Goal: Contribute content

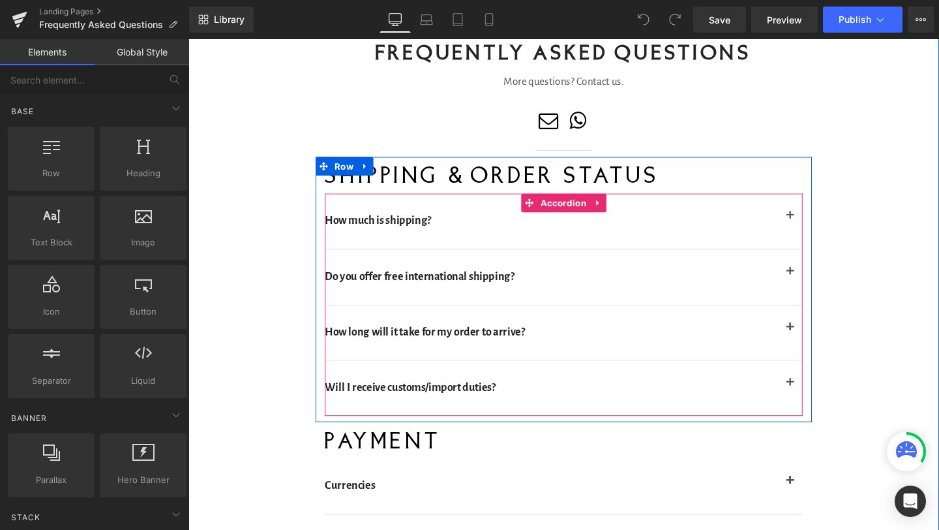
scroll to position [97, 0]
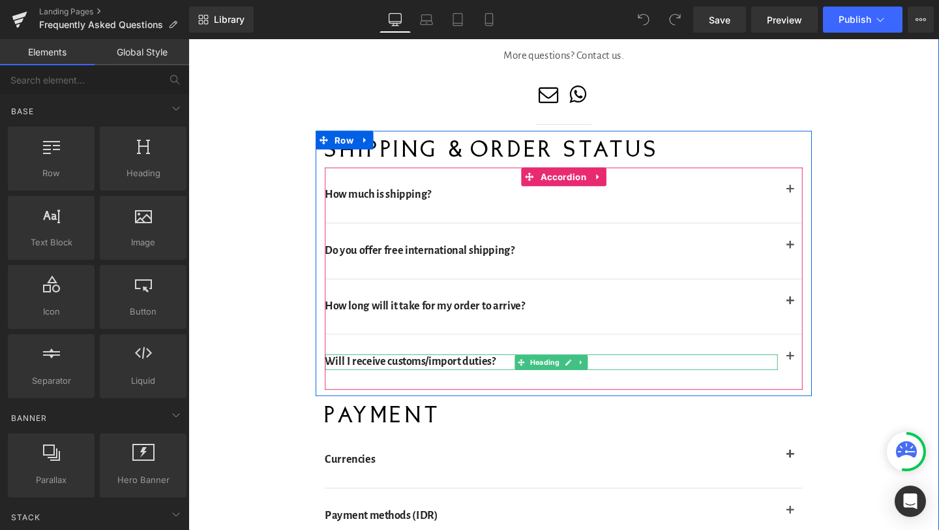
click at [445, 377] on h2 "Will I receive customs/import duties?" at bounding box center [570, 378] width 476 height 16
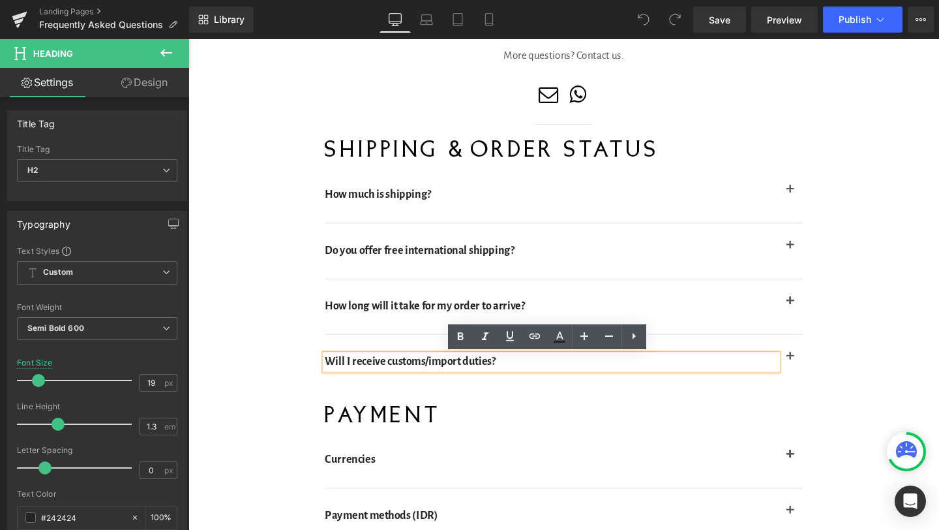
click at [822, 374] on button "button" at bounding box center [821, 379] width 26 height 58
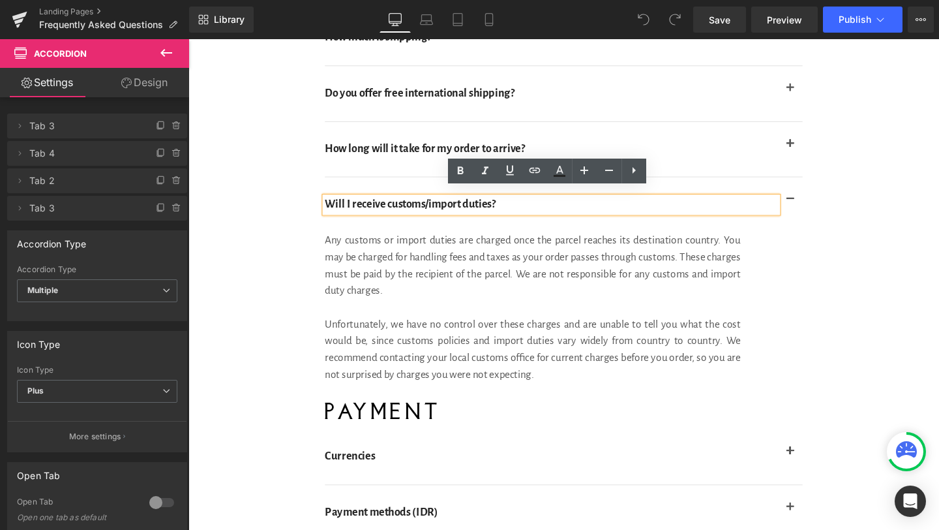
scroll to position [273, 0]
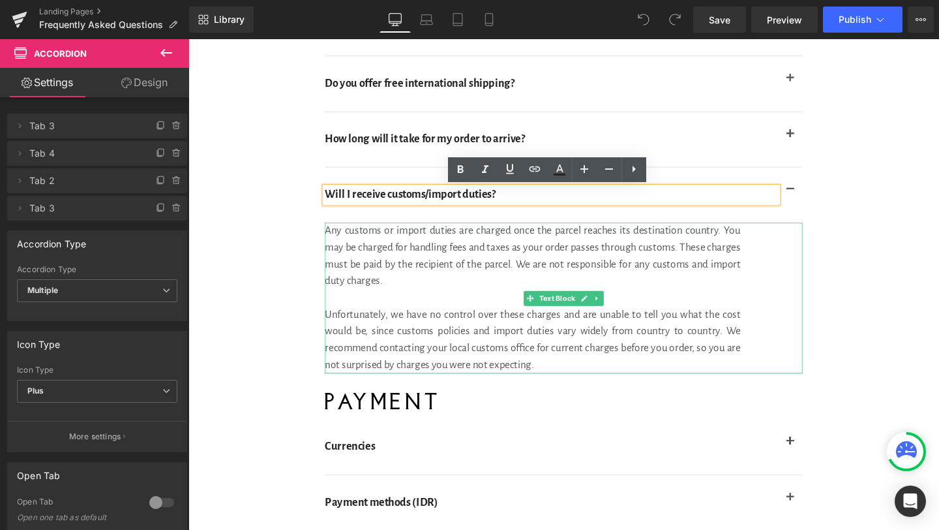
click at [413, 289] on div "Any customs or import duties are charged once the parcel reaches its destinatio…" at bounding box center [583, 311] width 502 height 158
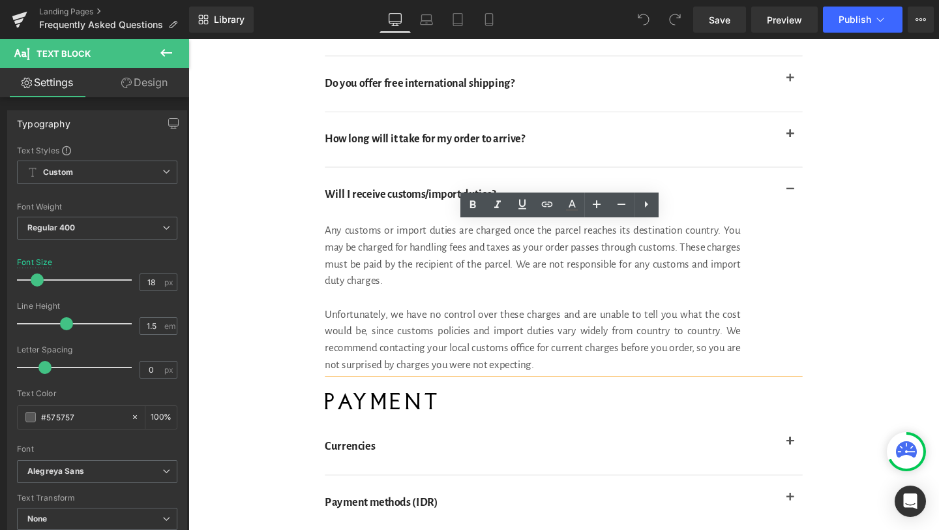
click at [427, 299] on div "Any customs or import duties are charged once the parcel reaches its destinatio…" at bounding box center [583, 311] width 502 height 158
click at [558, 380] on div "Unfortunately, we have no control over these charges and are unable to tell you…" at bounding box center [550, 355] width 437 height 70
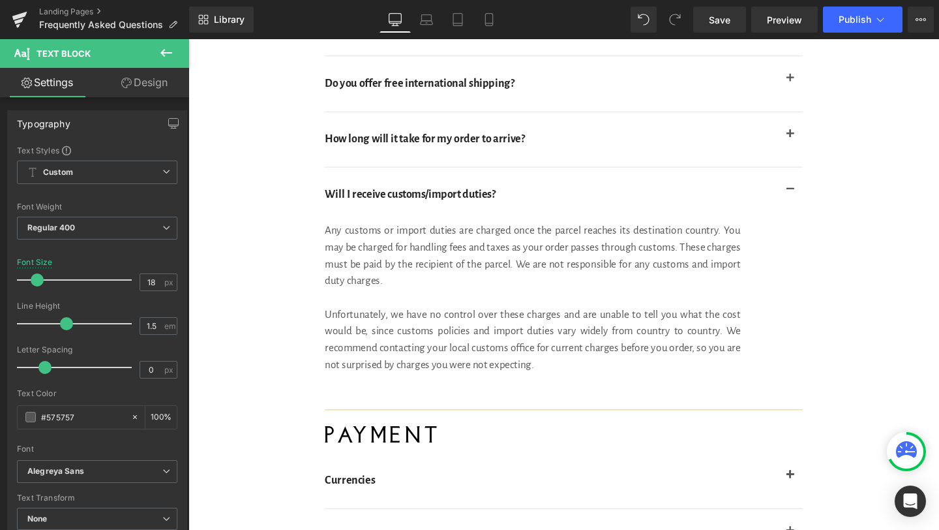
click at [472, 280] on span "Any customs or import duties are charged once the parcel reaches its destinatio…" at bounding box center [550, 267] width 437 height 65
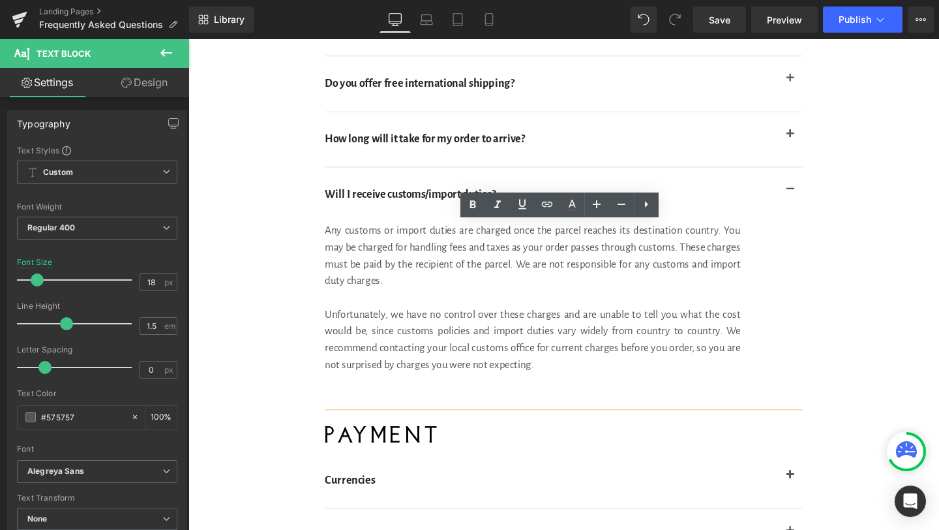
click at [454, 295] on div "Any customs or import duties are charged once the parcel reaches its destinatio…" at bounding box center [583, 329] width 502 height 194
click at [351, 417] on div at bounding box center [550, 417] width 437 height 18
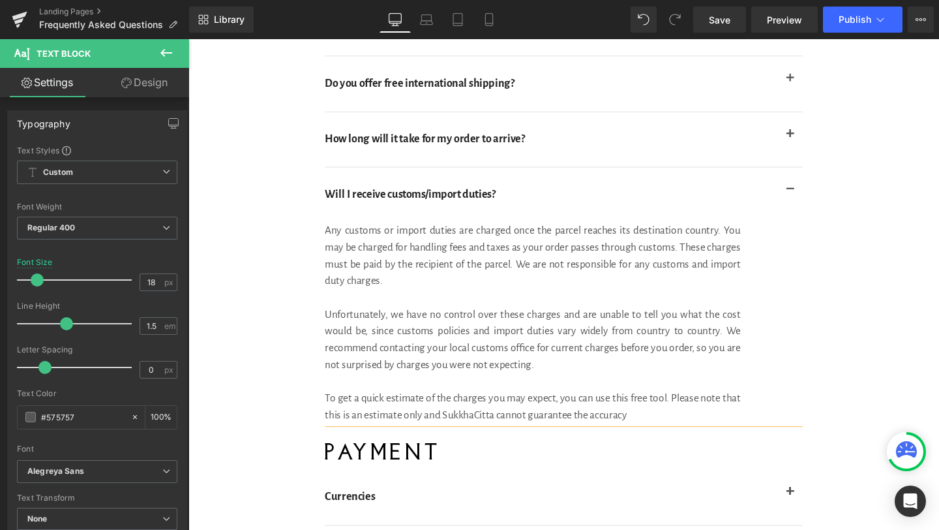
click at [340, 434] on div "To get a quick estimate of the charges you may expect, you can use this free to…" at bounding box center [550, 425] width 437 height 35
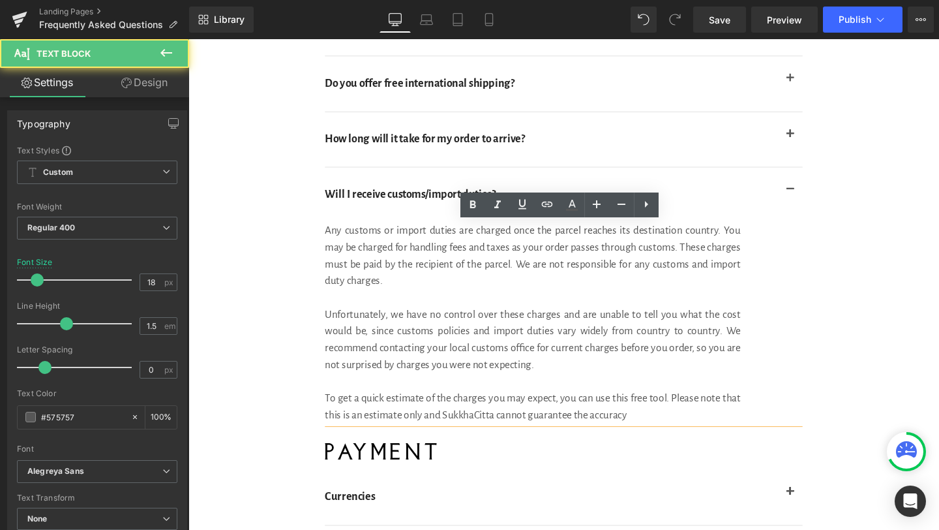
click at [340, 434] on div "To get a quick estimate of the charges you may expect, you can use this free to…" at bounding box center [550, 425] width 437 height 35
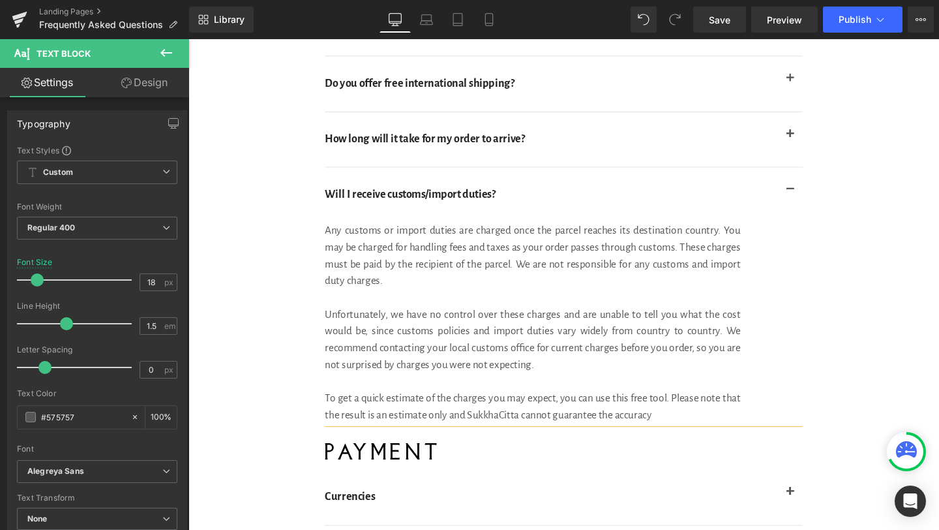
click at [698, 436] on div "To get a quick estimate of the charges you may expect, you can use this free to…" at bounding box center [550, 425] width 437 height 35
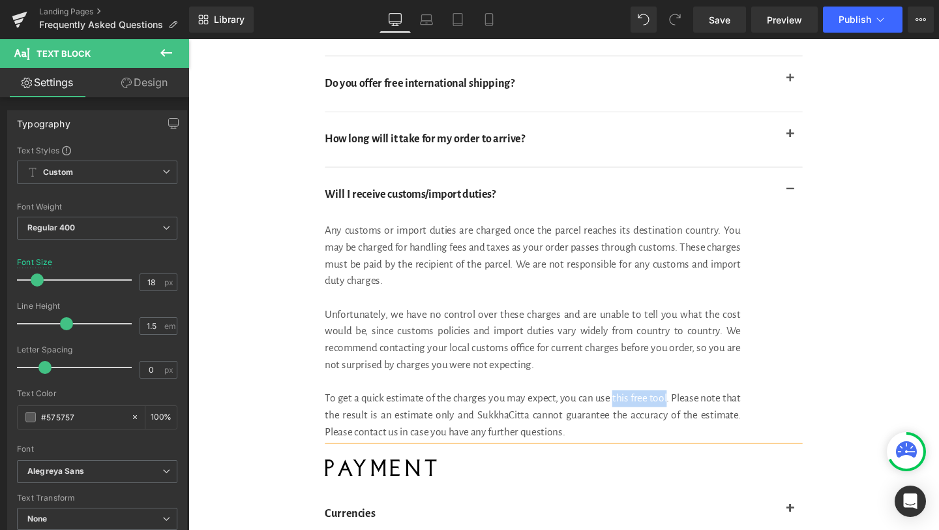
drag, startPoint x: 691, startPoint y: 416, endPoint x: 633, endPoint y: 419, distance: 57.4
click at [633, 419] on div "To get a quick estimate of the charges you may expect, you can use this free to…" at bounding box center [550, 434] width 437 height 53
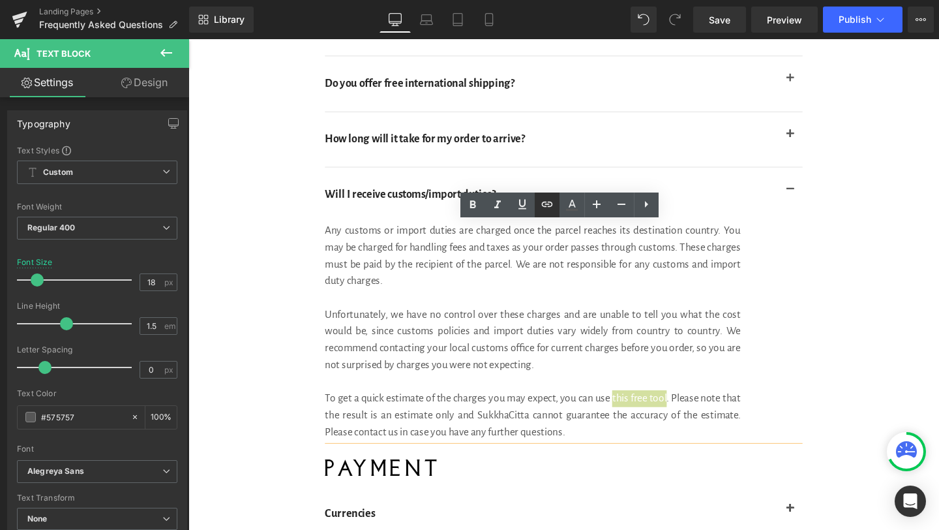
click at [547, 198] on icon at bounding box center [547, 204] width 16 height 16
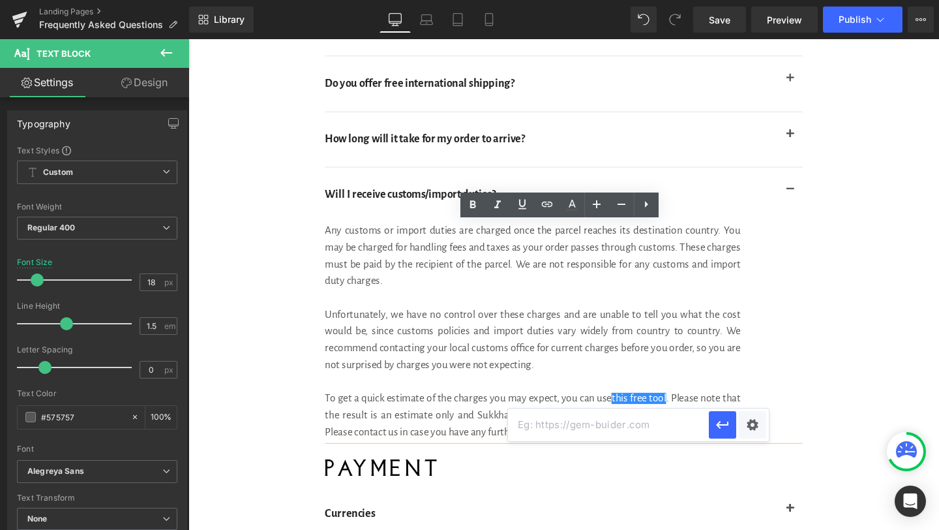
click at [605, 428] on input "text" at bounding box center [608, 424] width 201 height 33
paste input "[URL][DOMAIN_NAME]"
type input "[URL][DOMAIN_NAME]"
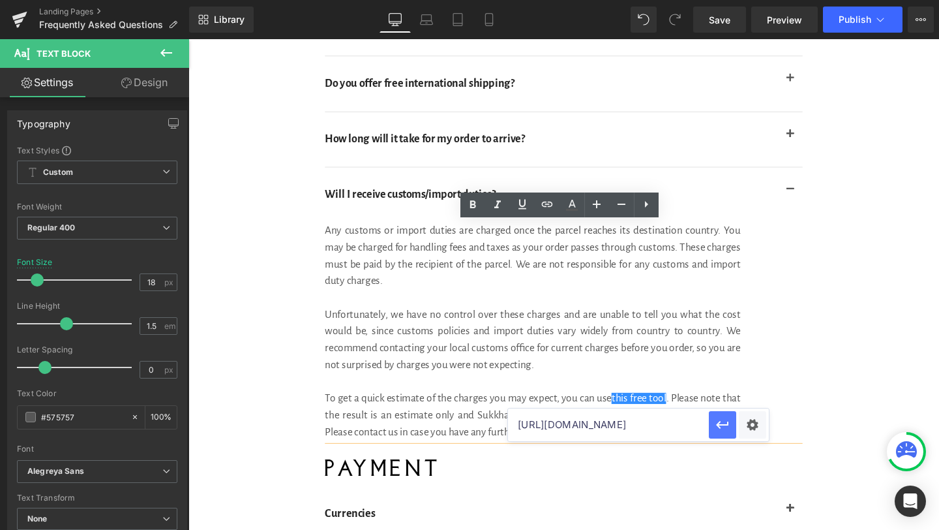
click at [717, 430] on icon "button" at bounding box center [723, 425] width 16 height 16
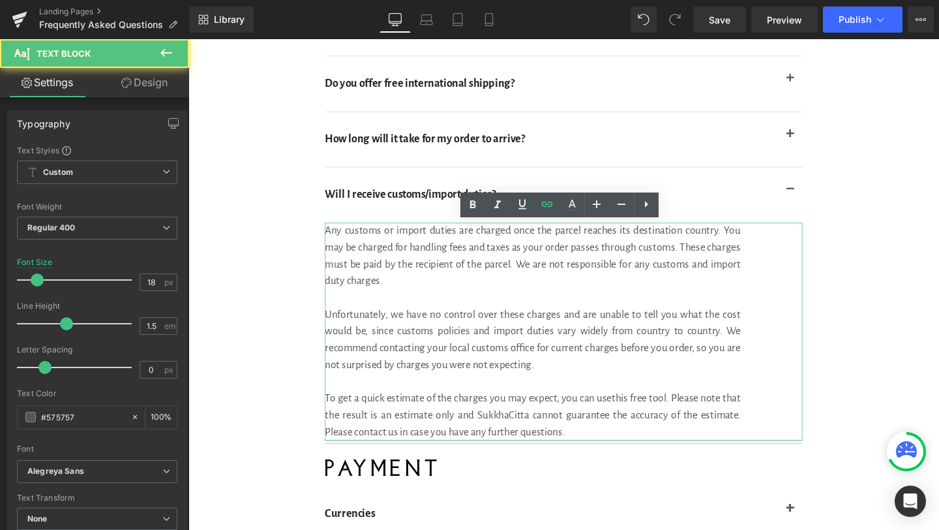
click at [648, 430] on div "To get a quick estimate of the charges you may expect, you can use this free to…" at bounding box center [550, 434] width 437 height 53
click at [650, 415] on link "this free tool" at bounding box center [661, 417] width 57 height 12
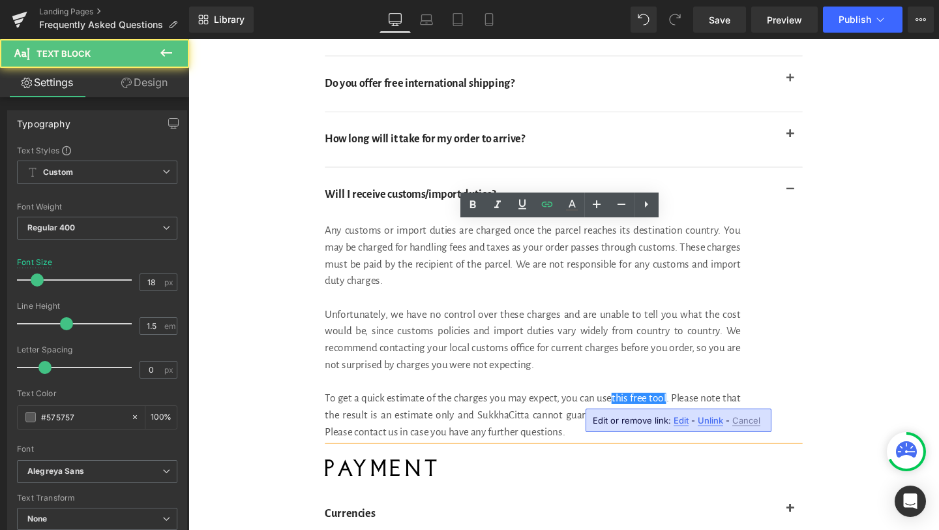
click at [699, 346] on span "Unfortunately, we have no control over these charges and are unable to tell you…" at bounding box center [550, 355] width 437 height 65
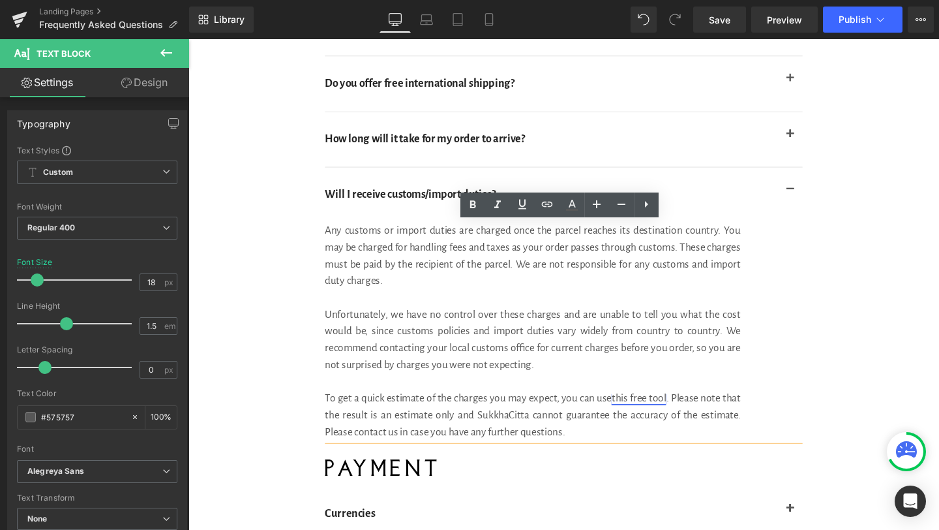
click at [657, 417] on link "this free tool" at bounding box center [661, 417] width 57 height 12
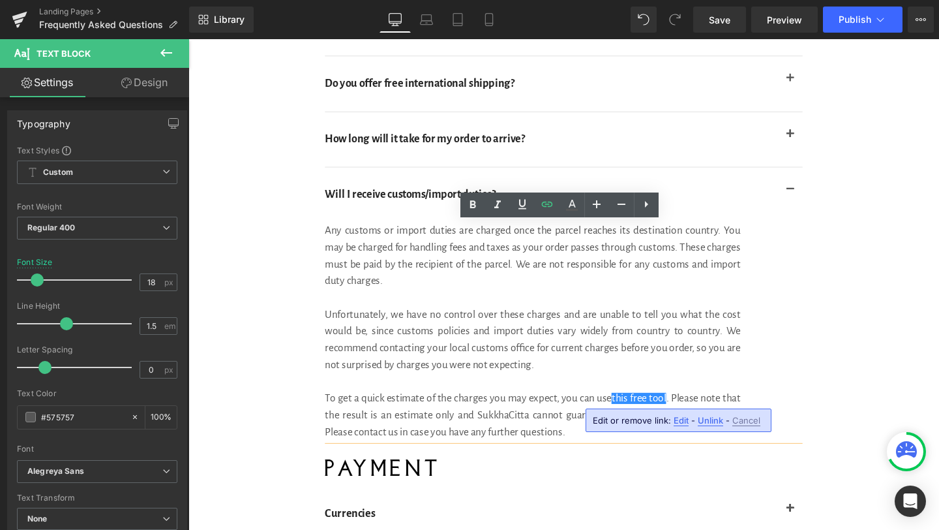
click at [681, 421] on span "Edit" at bounding box center [681, 420] width 15 height 11
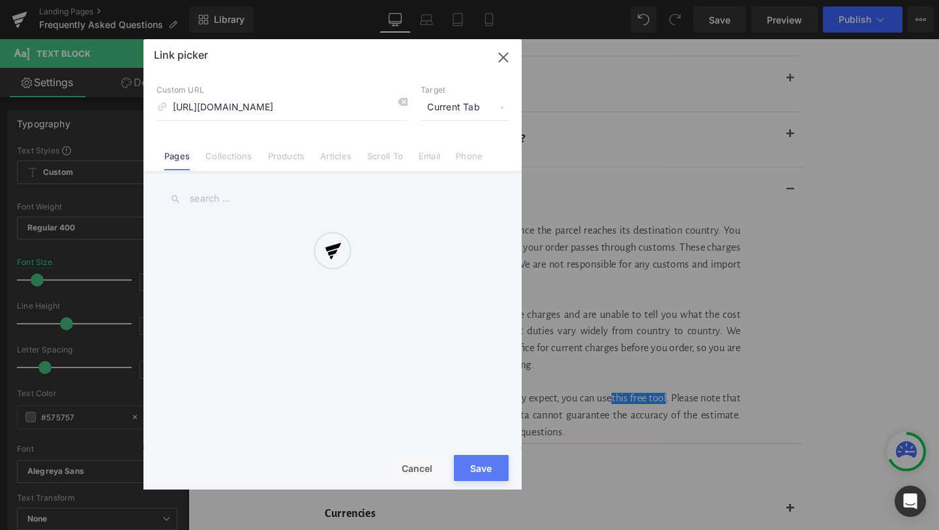
click at [752, 0] on div "Text Color Highlight Color #333333 Edit or remove link: Edit - Unlink - Cancel …" at bounding box center [469, 0] width 939 height 0
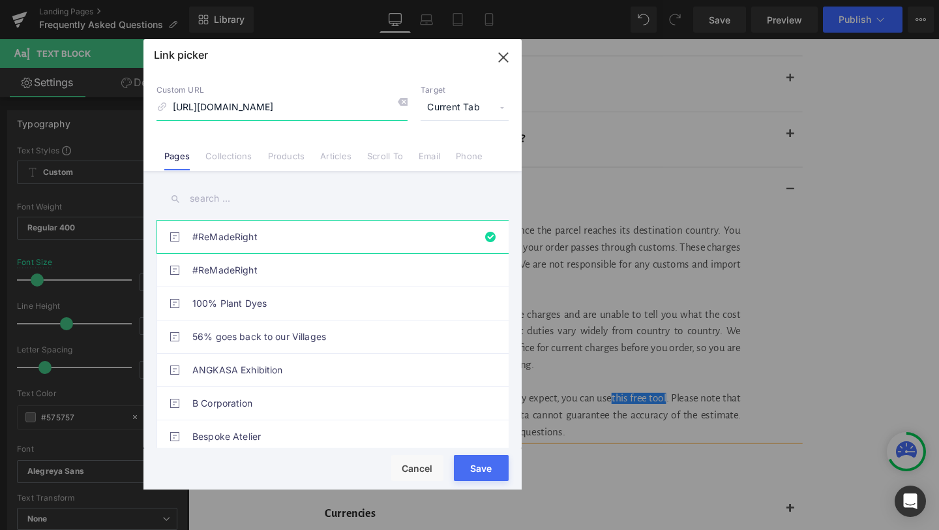
click at [502, 59] on icon "button" at bounding box center [503, 57] width 8 height 8
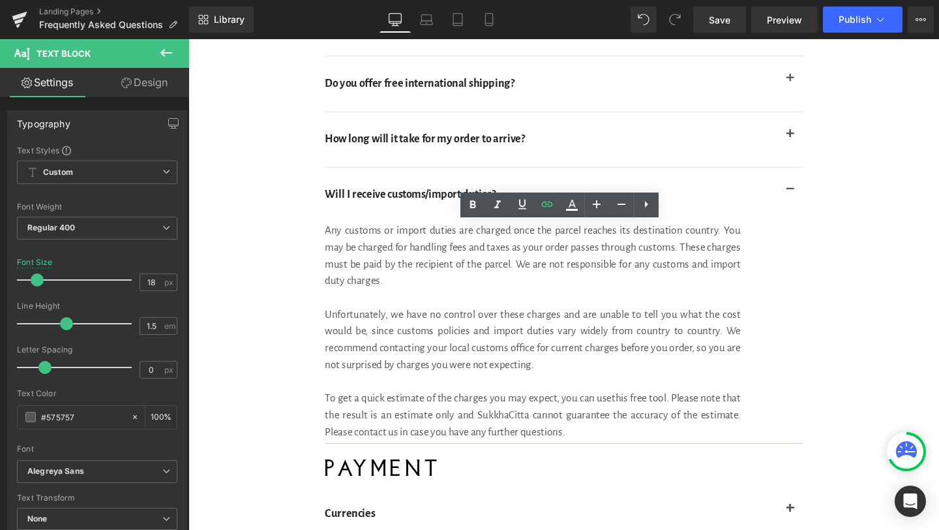
click at [506, 438] on div "To get a quick estimate of the charges you may expect, you can use this free to…" at bounding box center [550, 434] width 437 height 53
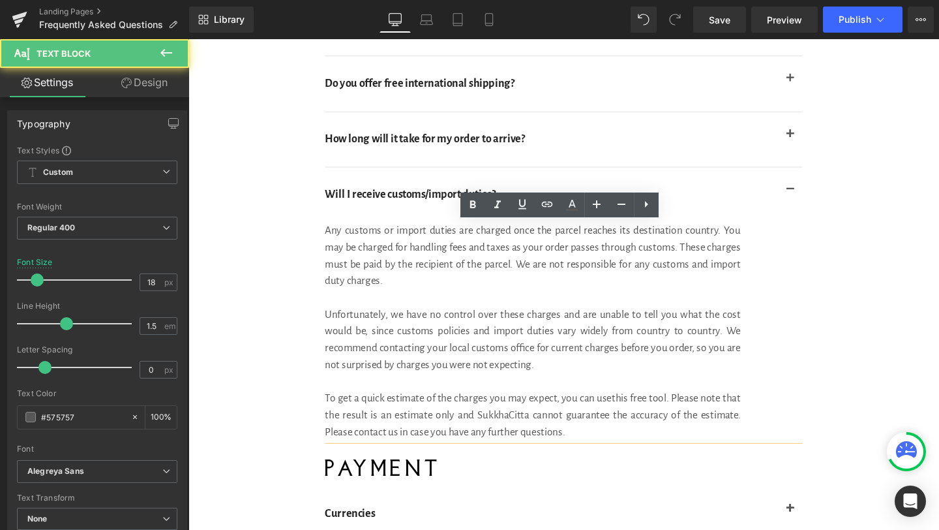
click at [500, 440] on div "To get a quick estimate of the charges you may expect, you can use this free to…" at bounding box center [550, 434] width 437 height 53
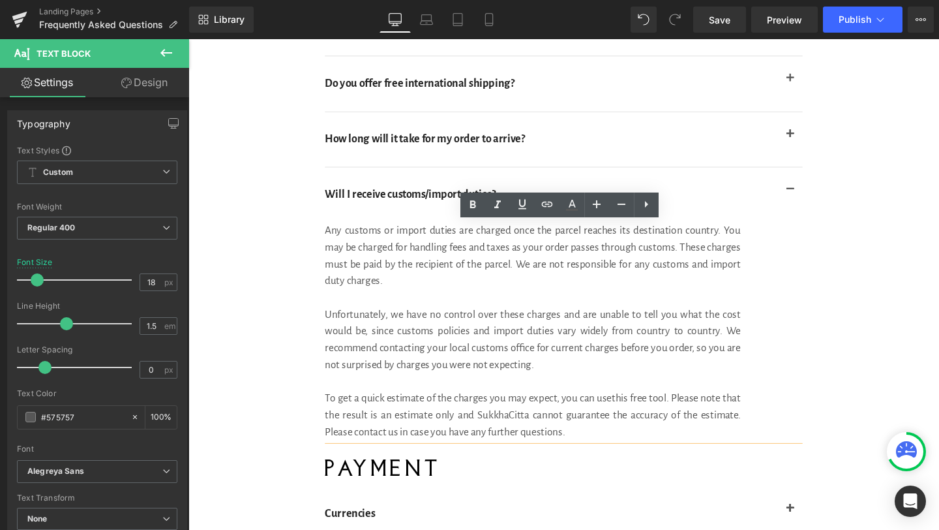
click at [597, 457] on div "To get a quick estimate of the charges you may expect, you can use this free to…" at bounding box center [550, 434] width 437 height 53
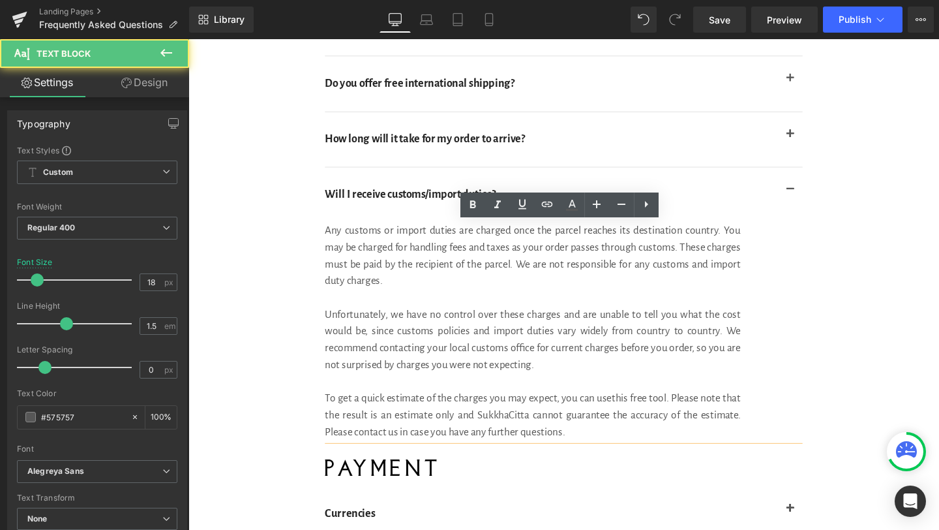
click at [593, 452] on div "To get a quick estimate of the charges you may expect, you can use this free to…" at bounding box center [550, 434] width 437 height 53
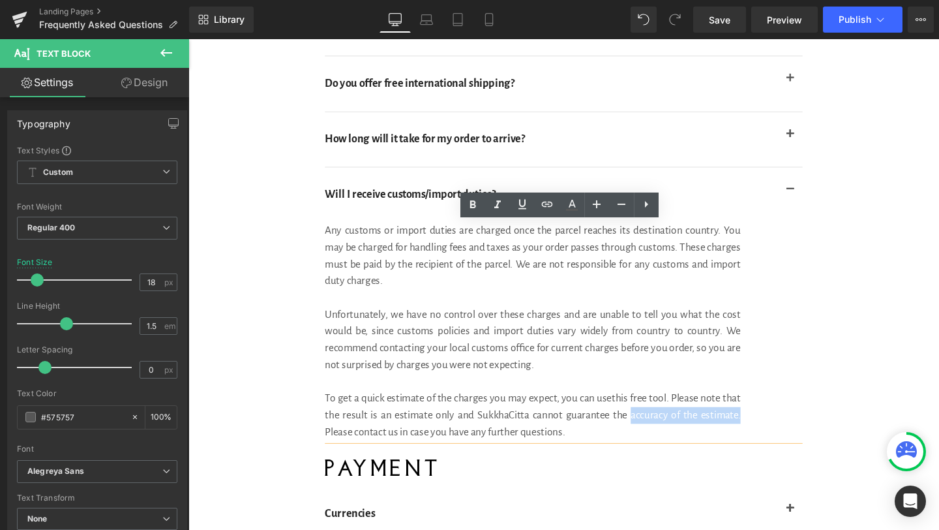
drag, startPoint x: 781, startPoint y: 435, endPoint x: 652, endPoint y: 434, distance: 128.5
click at [652, 434] on div "Any customs or import duties are charged once the parcel reaches its destinatio…" at bounding box center [583, 346] width 502 height 229
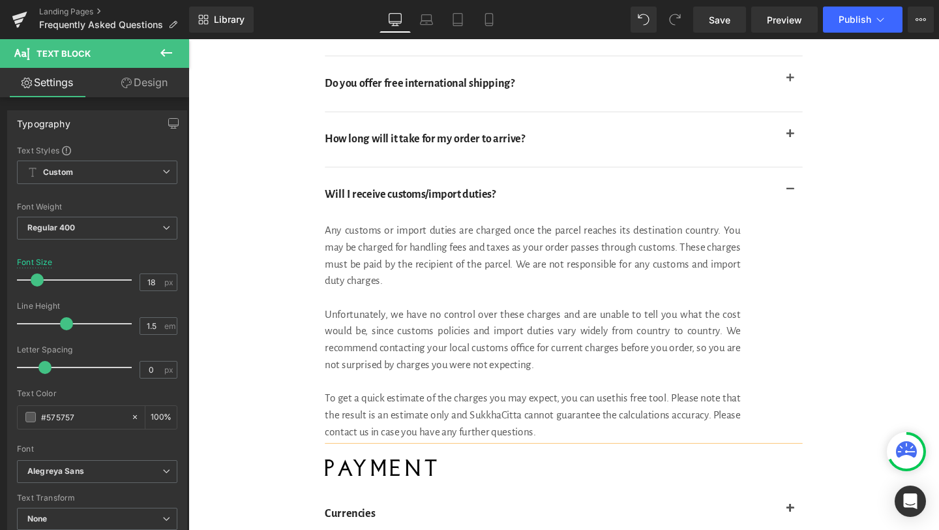
click at [761, 434] on div "To get a quick estimate of the charges you may expect, you can use this free to…" at bounding box center [550, 434] width 437 height 53
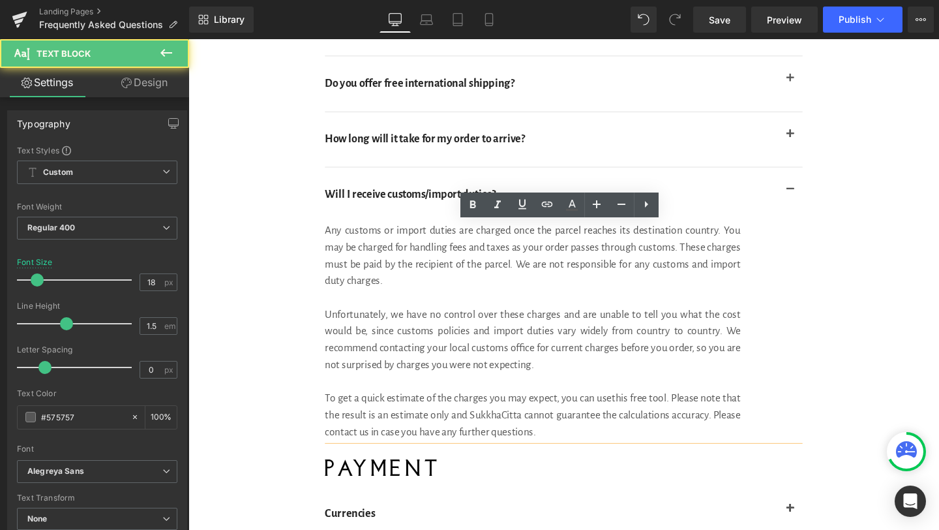
click at [761, 434] on div "To get a quick estimate of the charges you may expect, you can use this free to…" at bounding box center [550, 434] width 437 height 53
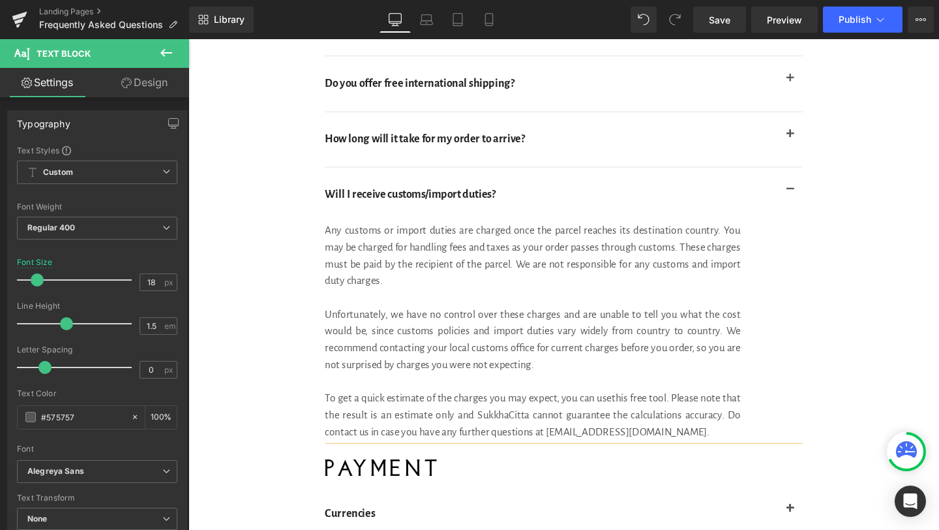
click at [415, 294] on div "Any customs or import duties are charged once the parcel reaches its destinatio…" at bounding box center [583, 346] width 502 height 229
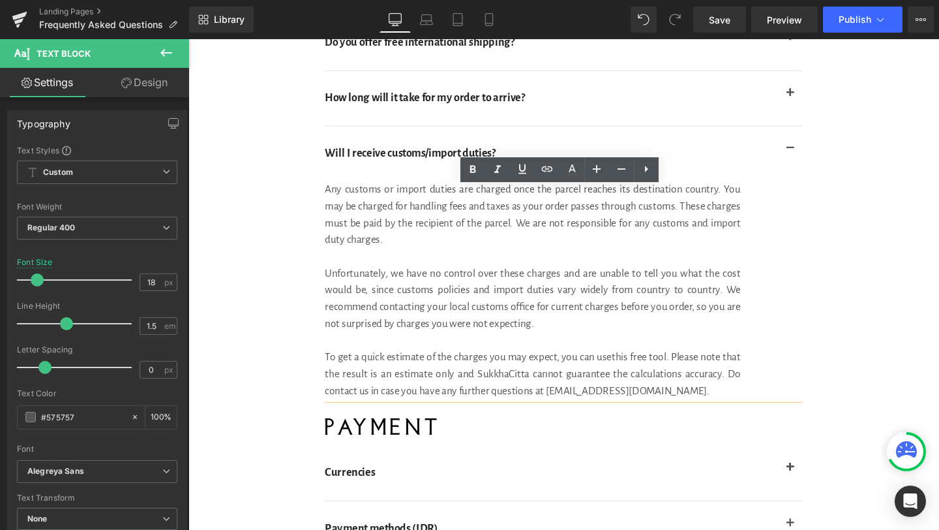
scroll to position [317, 0]
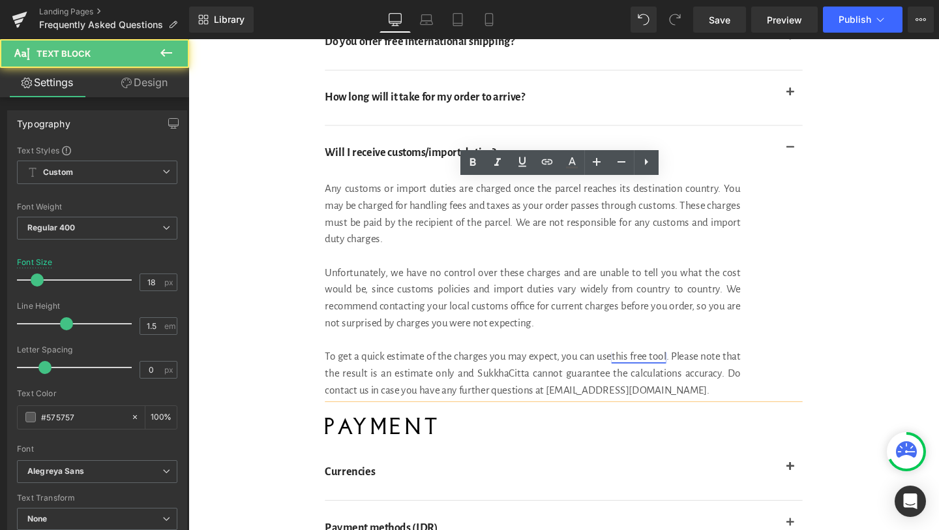
click at [678, 372] on link "this free tool" at bounding box center [661, 373] width 57 height 12
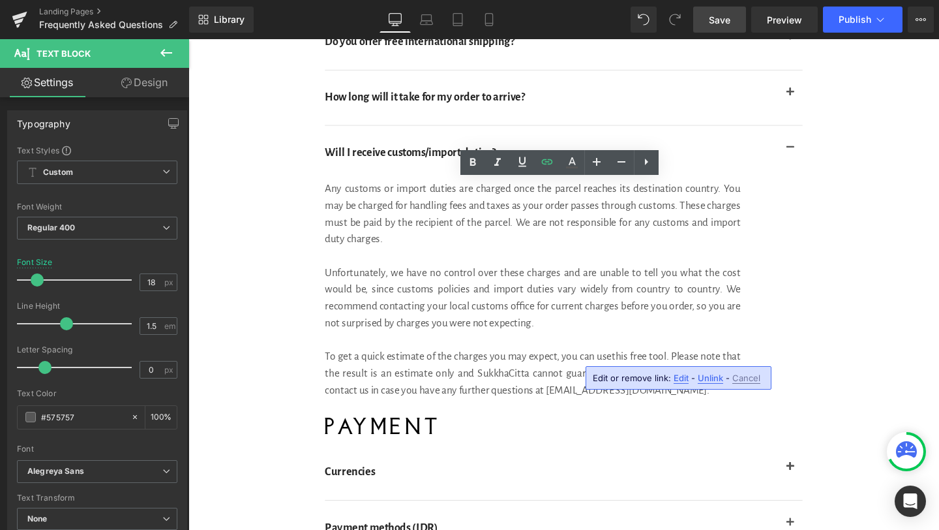
click at [724, 22] on span "Save" at bounding box center [720, 20] width 22 height 14
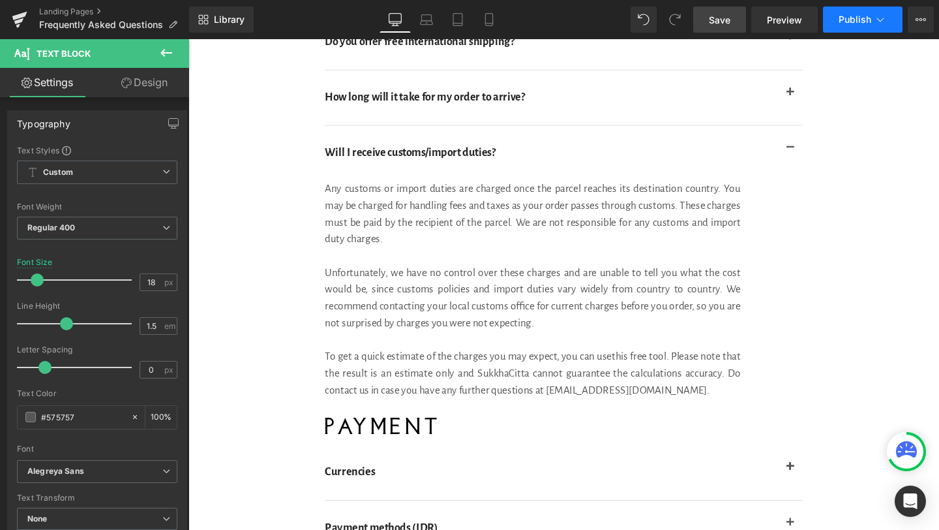
click at [863, 19] on span "Publish" at bounding box center [855, 19] width 33 height 10
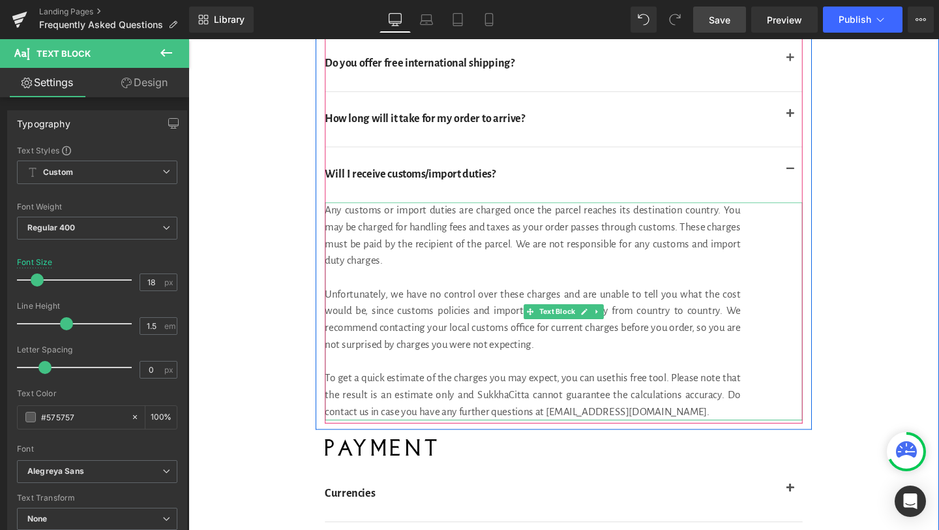
scroll to position [293, 0]
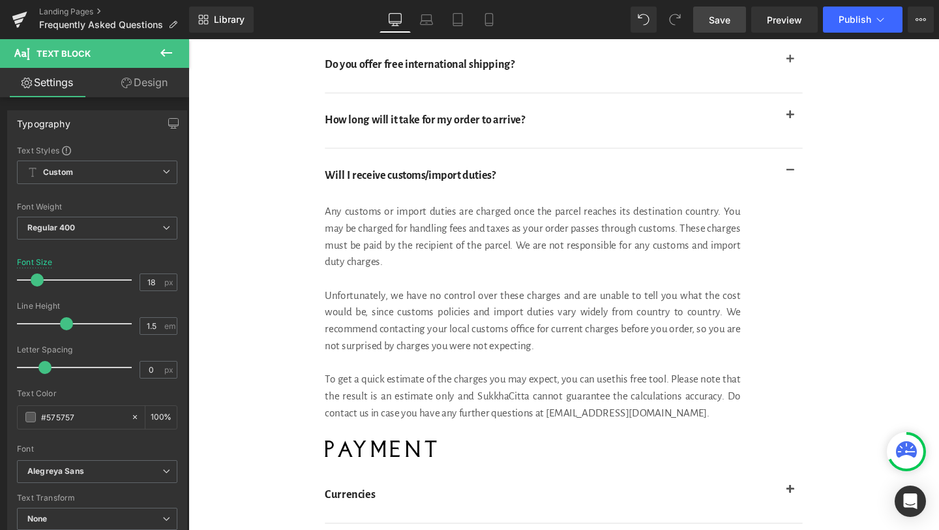
click at [710, 23] on span "Save" at bounding box center [720, 20] width 22 height 14
click at [885, 20] on icon at bounding box center [880, 19] width 13 height 13
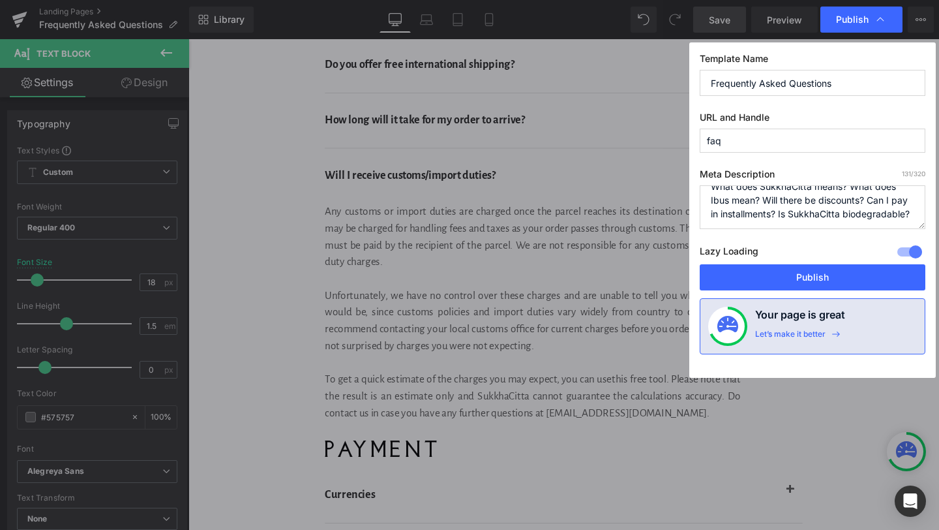
scroll to position [0, 0]
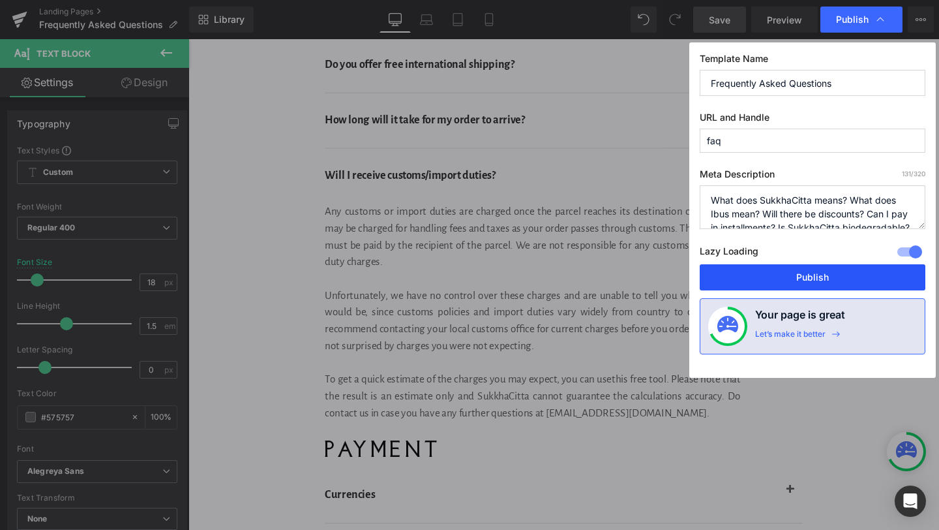
click at [781, 274] on button "Publish" at bounding box center [813, 277] width 226 height 26
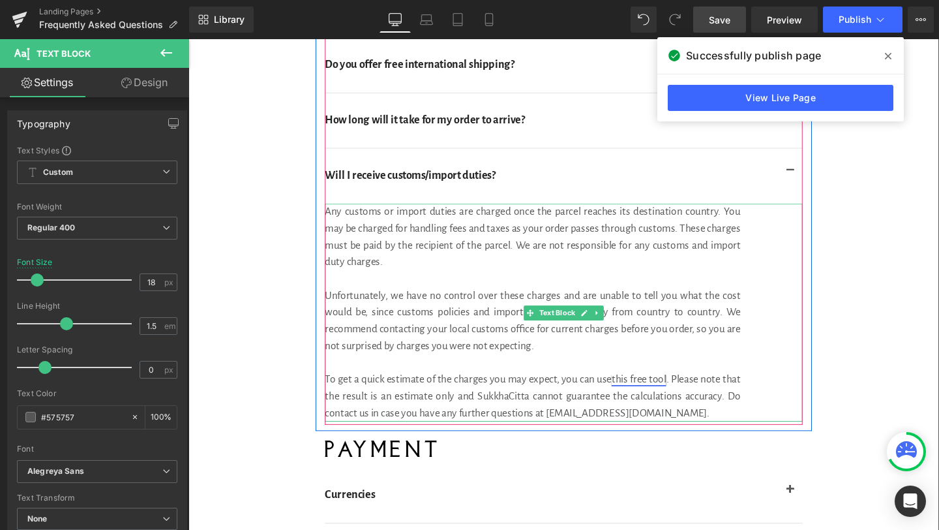
click at [660, 395] on link "this free tool" at bounding box center [661, 397] width 57 height 12
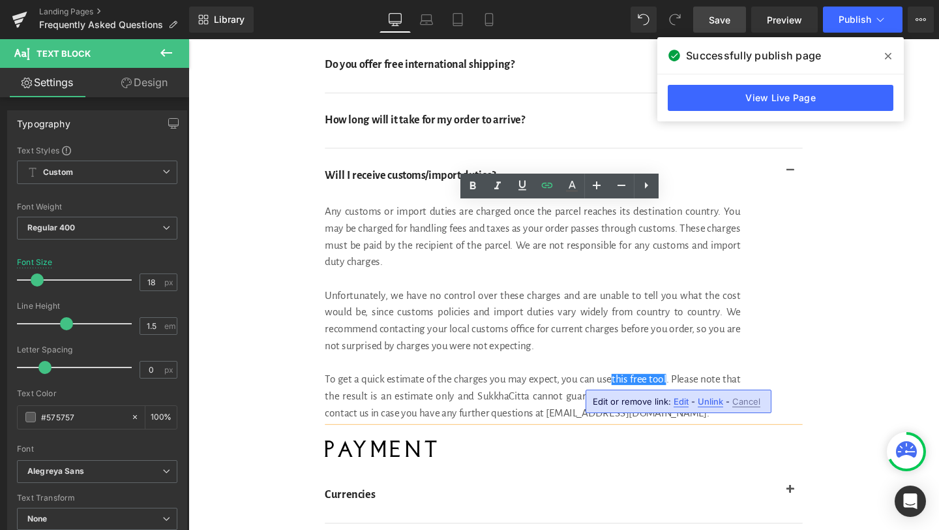
click at [680, 403] on span "Edit" at bounding box center [681, 401] width 15 height 11
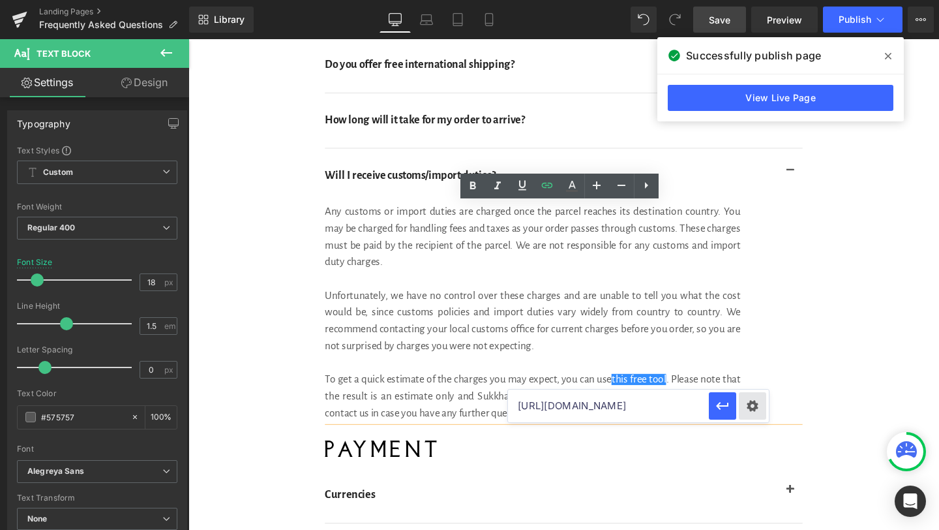
click at [756, 0] on div "Text Color Highlight Color #333333 Edit or remove link: Edit - Unlink - Cancel …" at bounding box center [469, 0] width 939 height 0
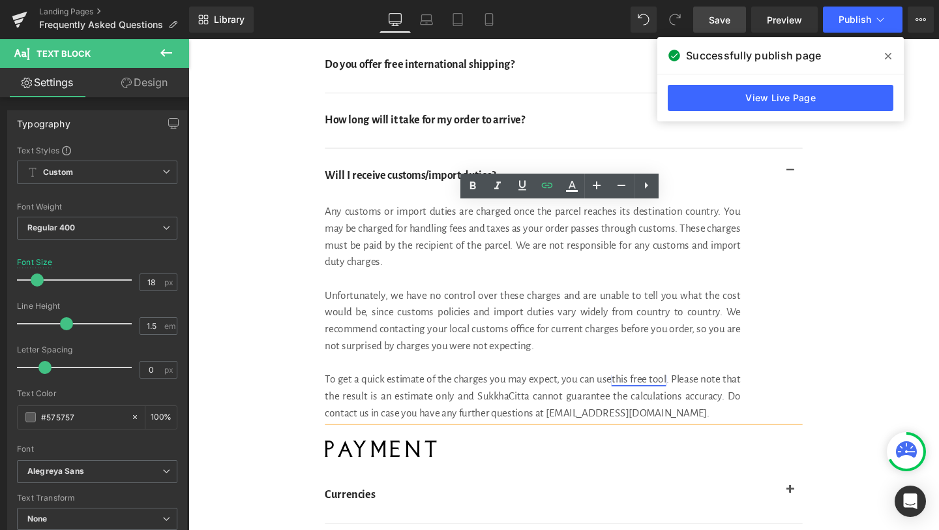
click at [668, 395] on link "this free tool" at bounding box center [661, 397] width 57 height 12
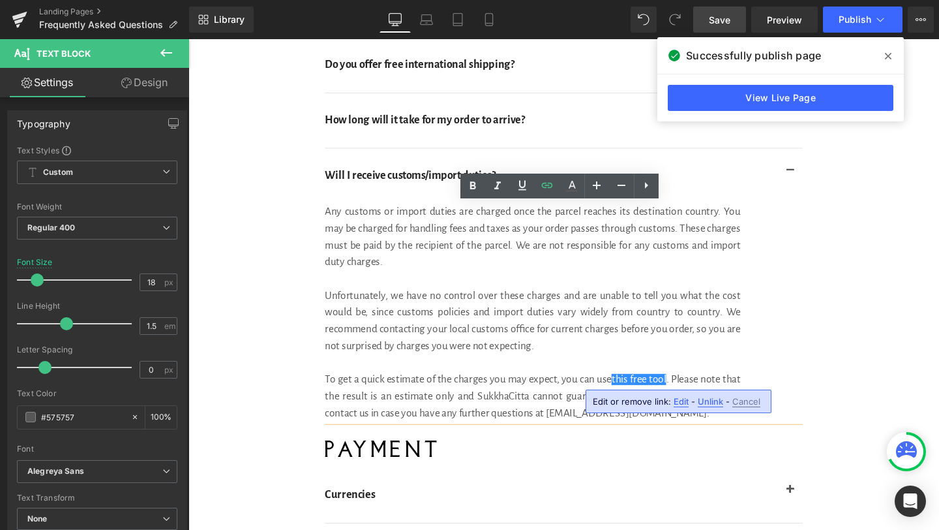
click at [678, 398] on span "Edit" at bounding box center [681, 401] width 15 height 11
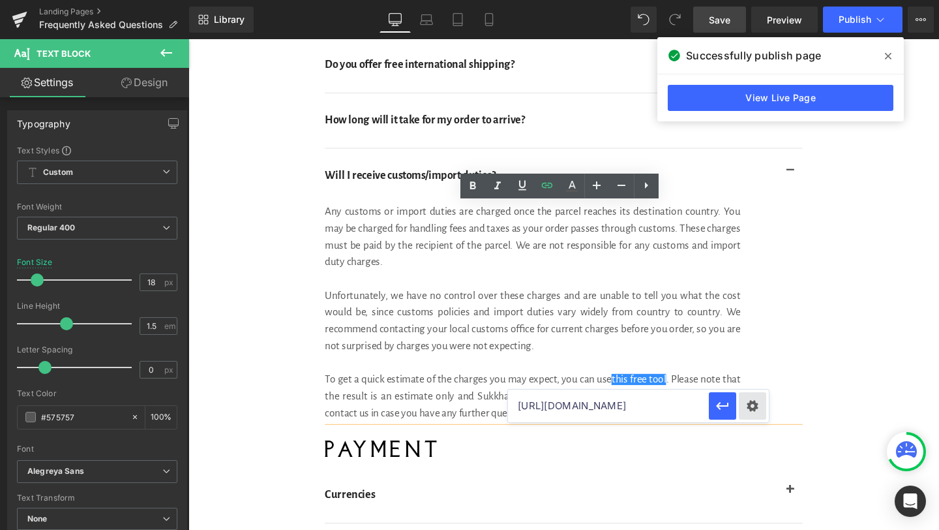
click at [750, 0] on div "Text Color Highlight Color #333333 Edit or remove link: Edit - Unlink - Cancel …" at bounding box center [469, 0] width 939 height 0
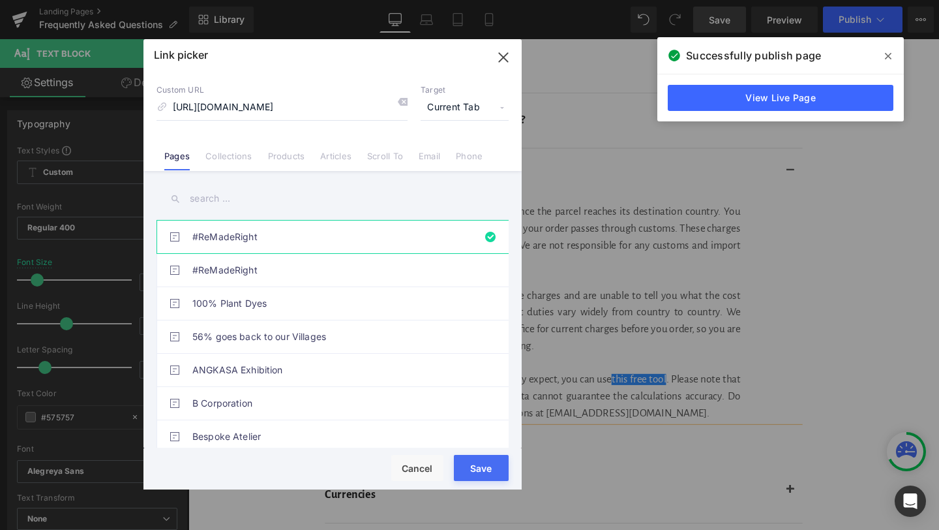
click at [457, 104] on span "Current Tab" at bounding box center [465, 107] width 88 height 25
click at [447, 151] on li "New Tab" at bounding box center [464, 154] width 101 height 23
click at [484, 470] on button "Save" at bounding box center [481, 468] width 55 height 26
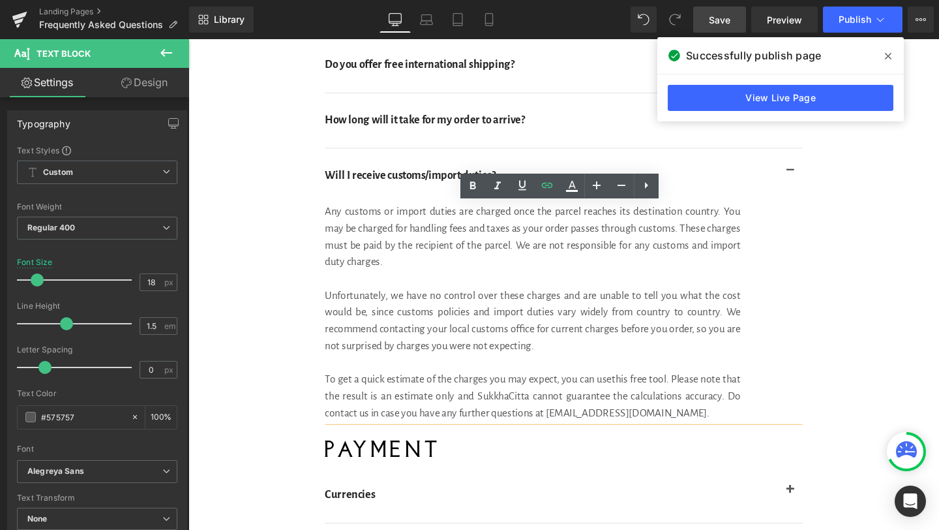
click at [715, 18] on span "Save" at bounding box center [720, 20] width 22 height 14
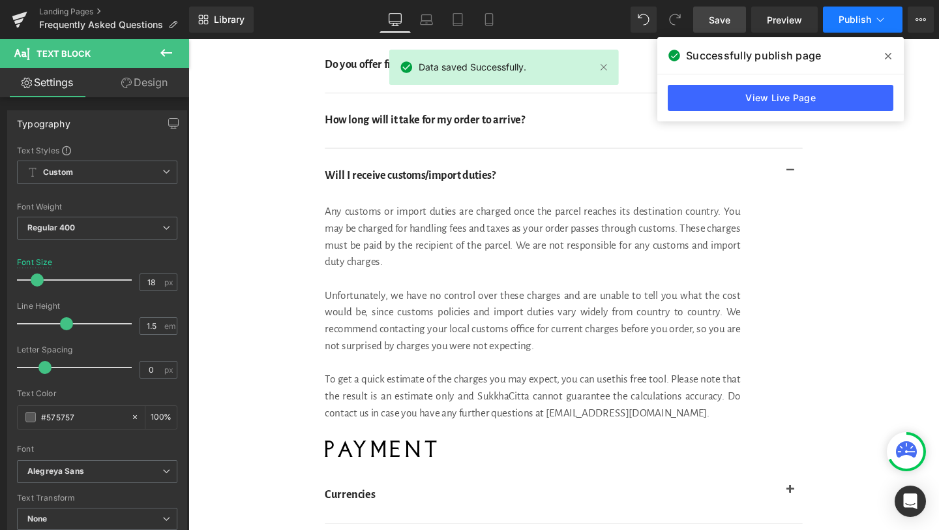
click at [848, 16] on span "Publish" at bounding box center [855, 19] width 33 height 10
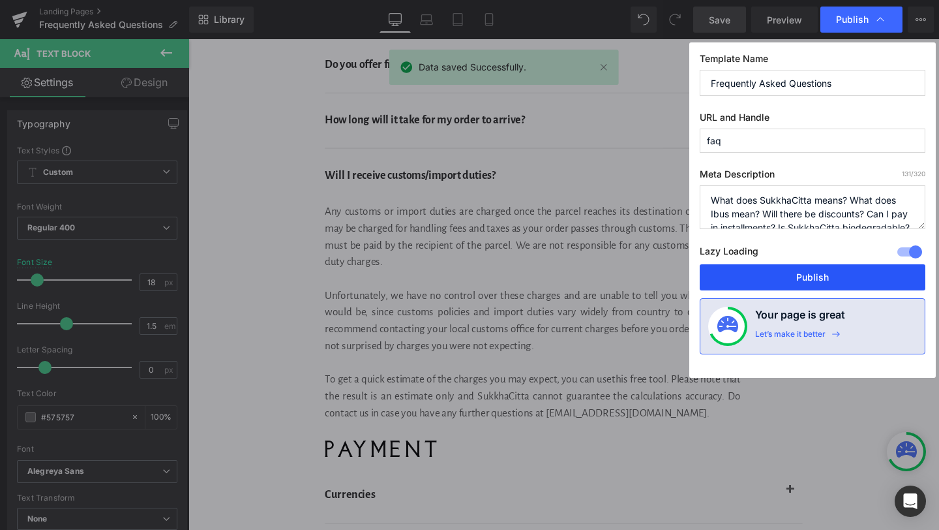
click at [770, 275] on button "Publish" at bounding box center [813, 277] width 226 height 26
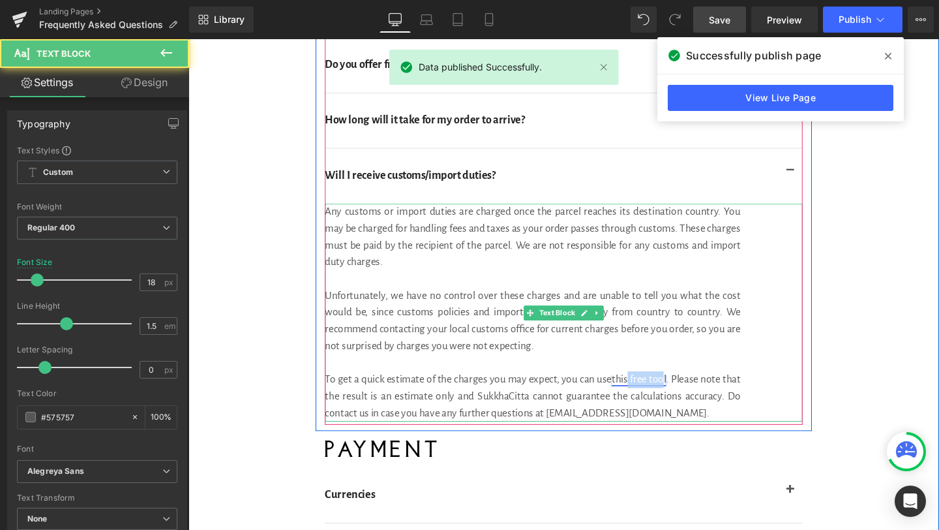
drag, startPoint x: 689, startPoint y: 397, endPoint x: 650, endPoint y: 397, distance: 39.8
click at [650, 397] on link "this free tool" at bounding box center [661, 397] width 57 height 12
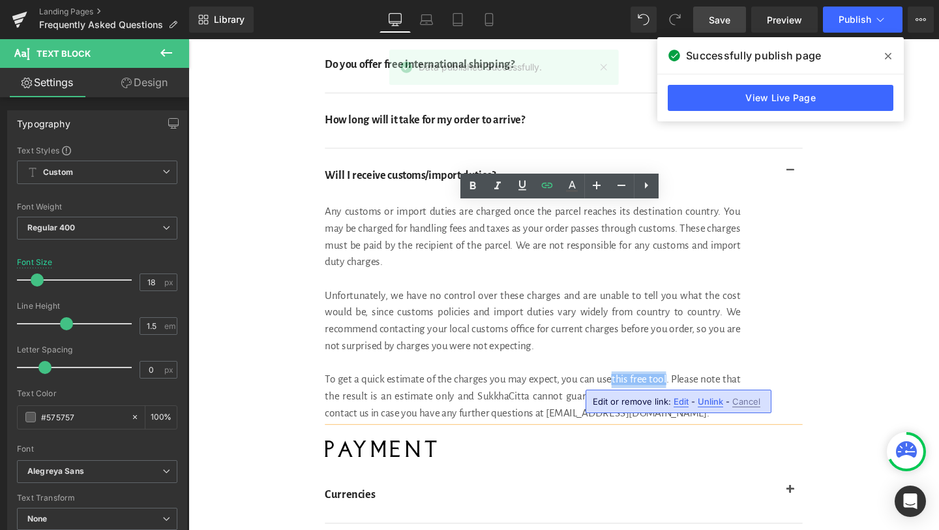
drag, startPoint x: 633, startPoint y: 395, endPoint x: 691, endPoint y: 393, distance: 58.1
click at [691, 393] on div "To get a quick estimate of the charges you may expect, you can use this free to…" at bounding box center [550, 414] width 437 height 53
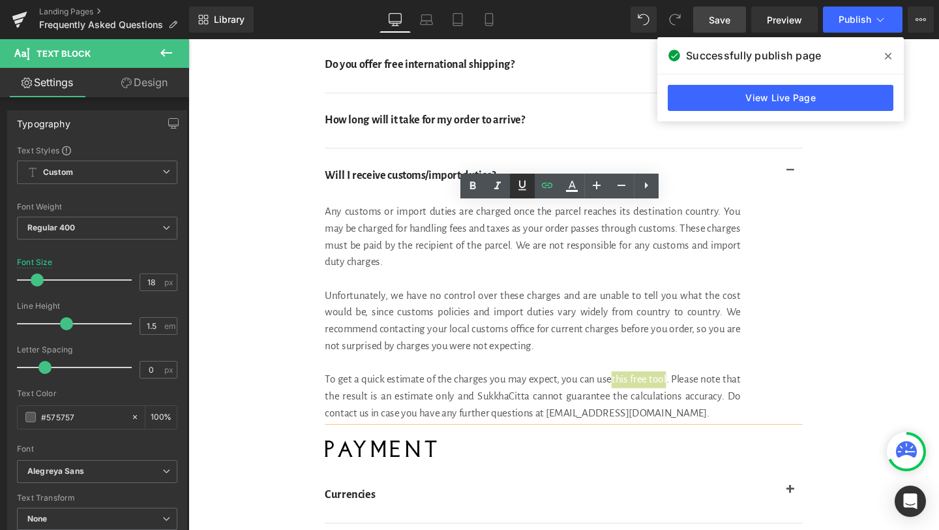
click at [520, 187] on icon at bounding box center [522, 185] width 8 height 10
click at [807, 364] on div "Any customs or import duties are charged once the parcel reaches its destinatio…" at bounding box center [583, 326] width 502 height 229
click at [723, 22] on span "Save" at bounding box center [720, 20] width 22 height 14
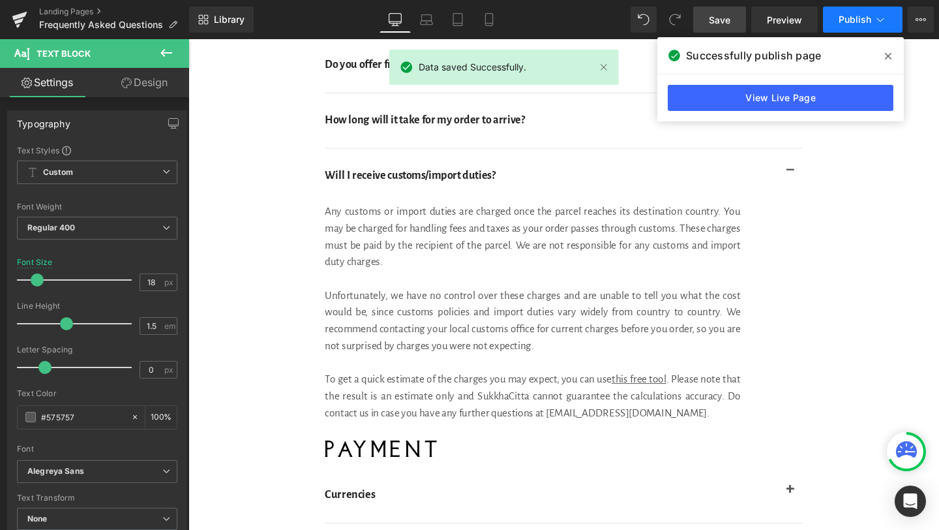
click at [846, 14] on span "Publish" at bounding box center [855, 19] width 33 height 10
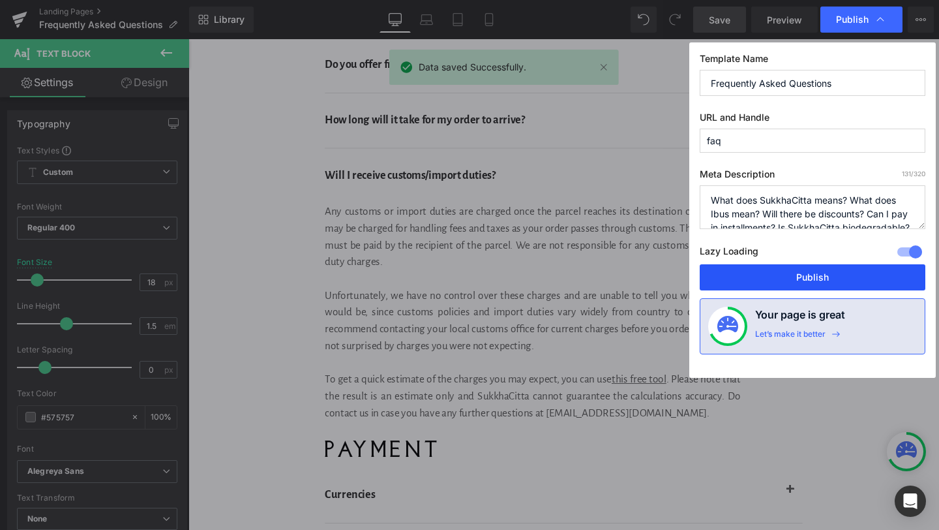
click at [784, 275] on button "Publish" at bounding box center [813, 277] width 226 height 26
